Goal: Information Seeking & Learning: Learn about a topic

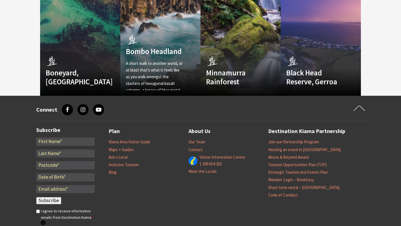
scroll to position [1630, 0]
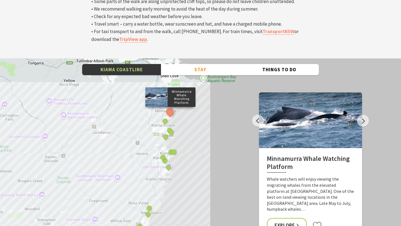
scroll to position [1905, 0]
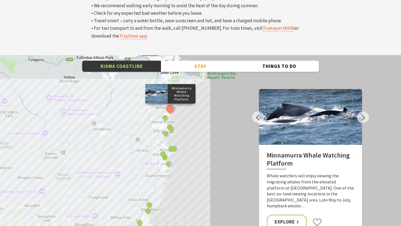
click at [183, 95] on div "Minnamurra Whale Watching Platform Gerringong Whale Watching Platform Werri Lag…" at bounding box center [200, 155] width 401 height 201
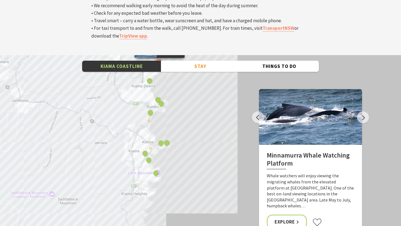
drag, startPoint x: 169, startPoint y: 128, endPoint x: 192, endPoint y: 77, distance: 56.6
click at [192, 77] on div "Minnamurra Whale Watching Platform Gerringong Whale Watching Platform Werri Lag…" at bounding box center [200, 155] width 401 height 201
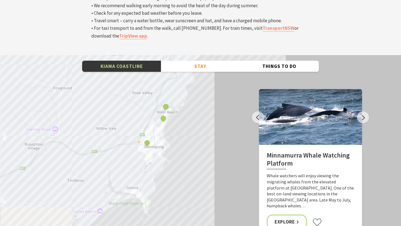
drag, startPoint x: 191, startPoint y: 148, endPoint x: 205, endPoint y: 72, distance: 77.3
click at [205, 72] on div "Minnamurra Whale Watching Platform Gerringong Whale Watching Platform Werri Lag…" at bounding box center [200, 155] width 401 height 201
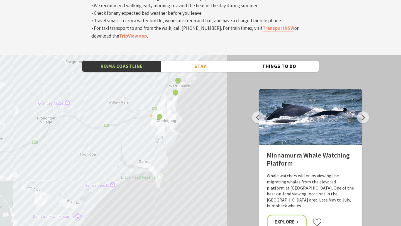
drag, startPoint x: 174, startPoint y: 112, endPoint x: 186, endPoint y: 86, distance: 28.9
click at [186, 86] on div "Minnamurra Whale Watching Platform Gerringong Whale Watching Platform Werri Lag…" at bounding box center [200, 155] width 401 height 201
click at [180, 96] on div "Minnamurra Whale Watching Platform Gerringong Whale Watching Platform Werri Lag…" at bounding box center [200, 155] width 401 height 201
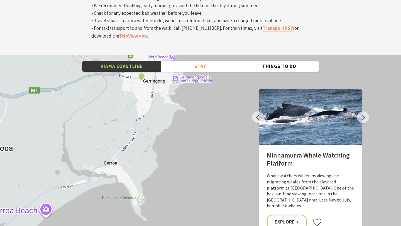
click at [173, 95] on div "Minnamurra Whale Watching Platform Gerringong Whale Watching Platform Werri Lag…" at bounding box center [200, 155] width 401 height 201
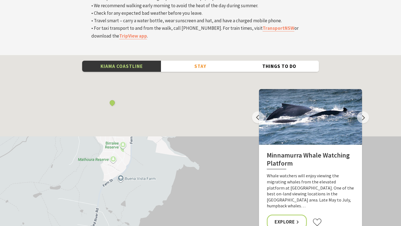
drag, startPoint x: 162, startPoint y: 79, endPoint x: 162, endPoint y: 187, distance: 108.1
click at [162, 187] on div "Minnamurra Whale Watching Platform Gerringong Whale Watching Platform Werri Lag…" at bounding box center [200, 155] width 401 height 201
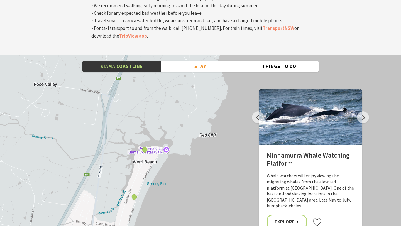
drag, startPoint x: 196, startPoint y: 89, endPoint x: 153, endPoint y: 149, distance: 73.4
click at [153, 149] on div "Minnamurra Whale Watching Platform Gerringong Whale Watching Platform Werri Lag…" at bounding box center [200, 155] width 401 height 201
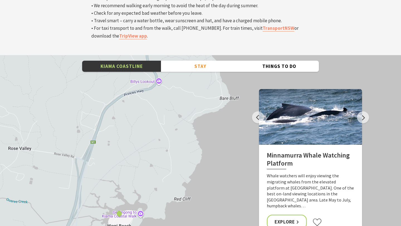
drag, startPoint x: 201, startPoint y: 93, endPoint x: 175, endPoint y: 158, distance: 69.6
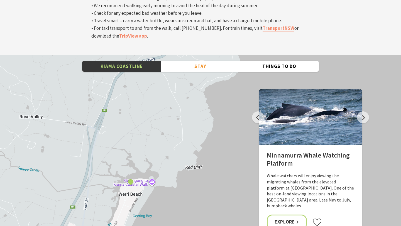
drag, startPoint x: 203, startPoint y: 107, endPoint x: 223, endPoint y: 51, distance: 59.7
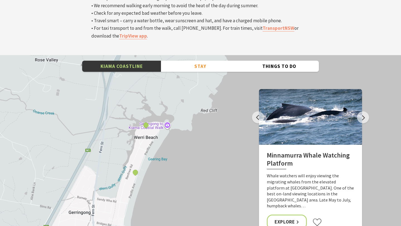
drag, startPoint x: 203, startPoint y: 108, endPoint x: 207, endPoint y: 69, distance: 39.7
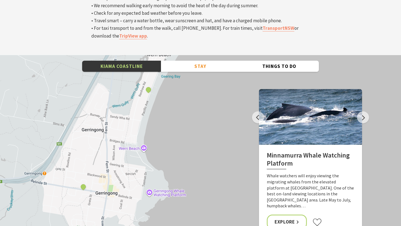
drag, startPoint x: 183, startPoint y: 140, endPoint x: 190, endPoint y: 91, distance: 50.1
click at [190, 91] on div "Minnamurra Whale Watching Platform Gerringong Whale Watching Platform Werri Lag…" at bounding box center [200, 155] width 401 height 201
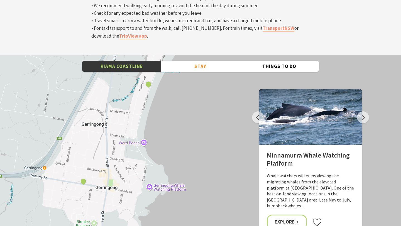
click at [180, 150] on div "Minnamurra Whale Watching Platform Gerringong Whale Watching Platform Werri Lag…" at bounding box center [200, 155] width 401 height 201
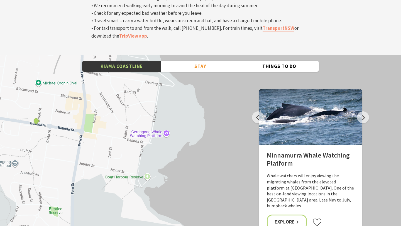
drag, startPoint x: 157, startPoint y: 145, endPoint x: 208, endPoint y: 110, distance: 61.9
click at [208, 110] on div "Minnamurra Whale Watching Platform Gerringong Whale Watching Platform Werri Lag…" at bounding box center [200, 155] width 401 height 201
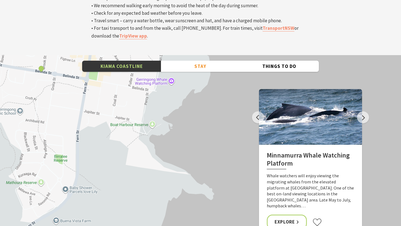
drag, startPoint x: 195, startPoint y: 137, endPoint x: 198, endPoint y: 90, distance: 46.9
click at [198, 90] on div "Minnamurra Whale Watching Platform Gerringong Whale Watching Platform Werri Lag…" at bounding box center [200, 155] width 401 height 201
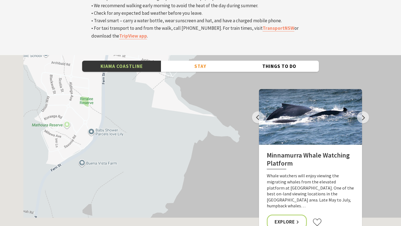
drag, startPoint x: 193, startPoint y: 118, endPoint x: 219, endPoint y: 60, distance: 63.7
click at [219, 60] on div "Minnamurra Whale Watching Platform Gerringong Whale Watching Platform Werri Lag…" at bounding box center [200, 155] width 401 height 201
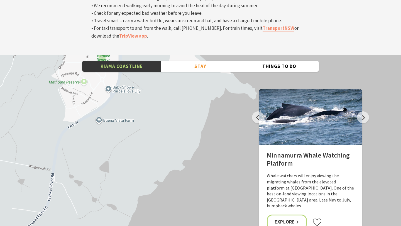
drag, startPoint x: 189, startPoint y: 126, endPoint x: 204, endPoint y: 87, distance: 42.3
click at [204, 87] on div "Minnamurra Whale Watching Platform Gerringong Whale Watching Platform Werri Lag…" at bounding box center [200, 155] width 401 height 201
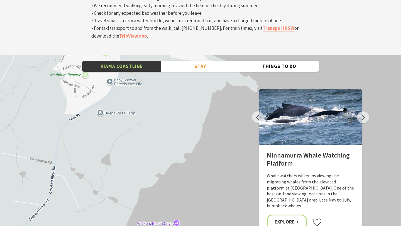
drag, startPoint x: 196, startPoint y: 117, endPoint x: 204, endPoint y: 48, distance: 69.1
click at [204, 55] on div "Minnamurra Whale Watching Platform Gerringong Whale Watching Platform Werri Lag…" at bounding box center [200, 155] width 401 height 201
